Goal: Transaction & Acquisition: Download file/media

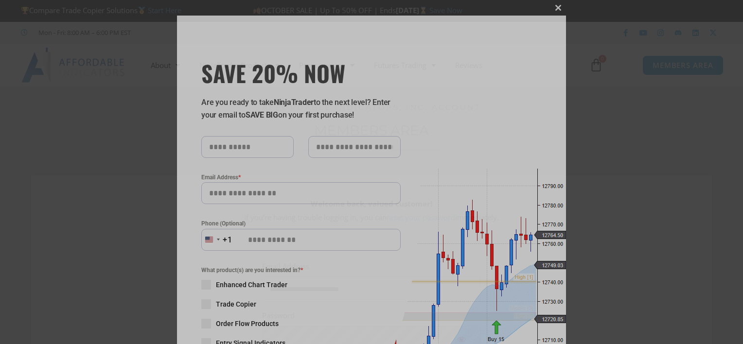
drag, startPoint x: 740, startPoint y: 47, endPoint x: 742, endPoint y: 91, distance: 44.3
click at [735, 91] on div "Close this module SAVE 20% NOW Are you ready to take NinjaTrader to the next le…" at bounding box center [371, 172] width 743 height 344
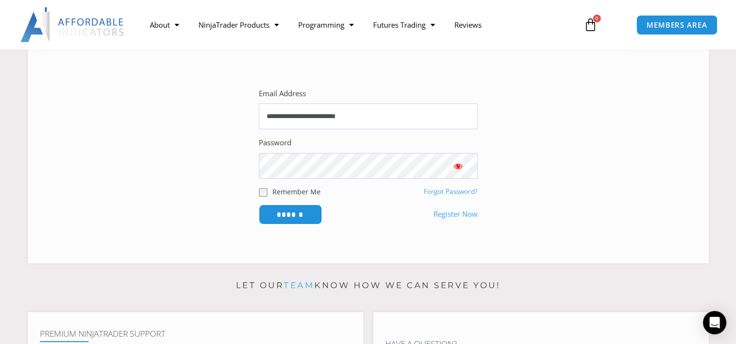
scroll to position [193, 0]
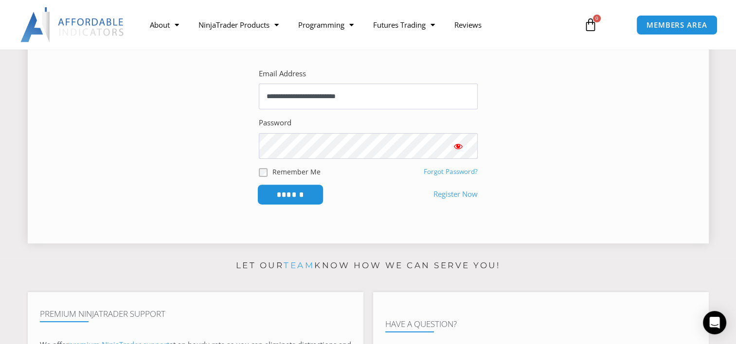
click at [295, 197] on input "******" at bounding box center [290, 194] width 67 height 21
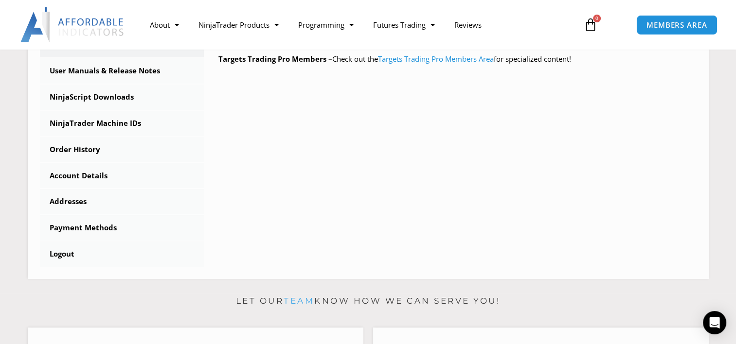
scroll to position [300, 0]
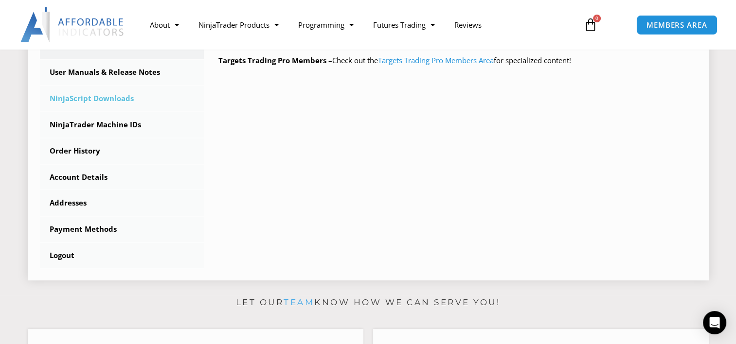
click at [102, 96] on link "NinjaScript Downloads" at bounding box center [122, 98] width 164 height 25
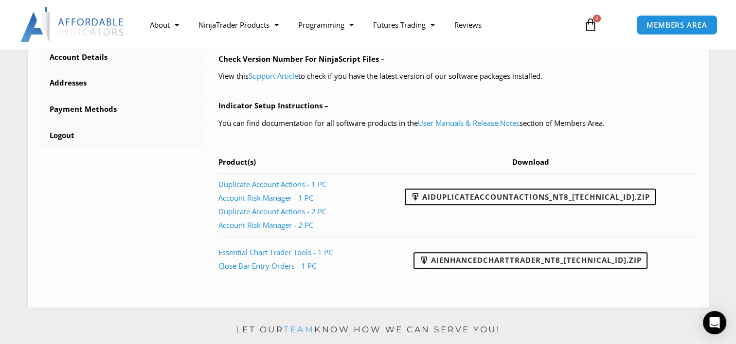
scroll to position [444, 0]
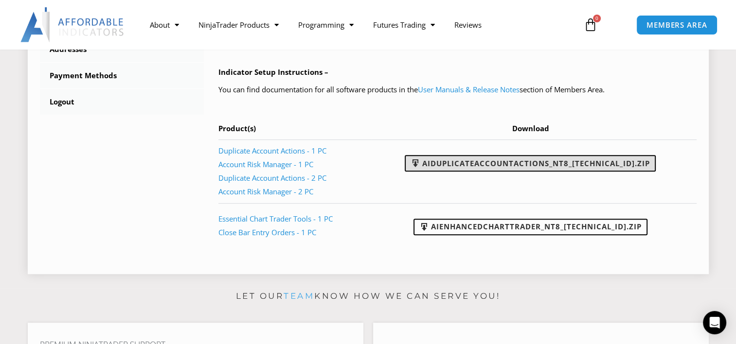
click at [543, 163] on link "AIDuplicateAccountActions_NT8_25.10.2.1.zip" at bounding box center [530, 163] width 251 height 17
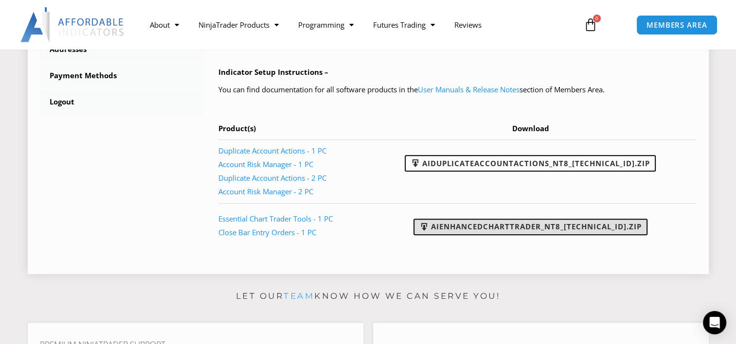
click at [480, 227] on link "AIEnhancedChartTrader_NT8_25.1.31.1.zip" at bounding box center [530, 227] width 234 height 17
